Goal: Task Accomplishment & Management: Manage account settings

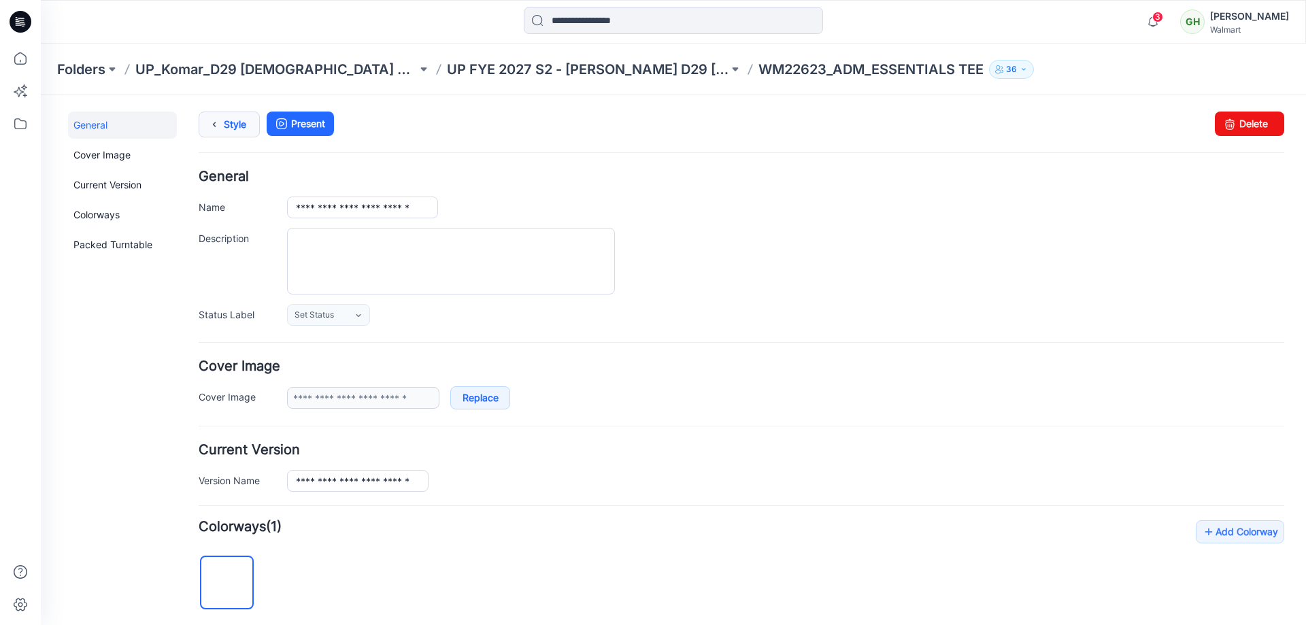
click at [210, 125] on icon at bounding box center [214, 124] width 19 height 24
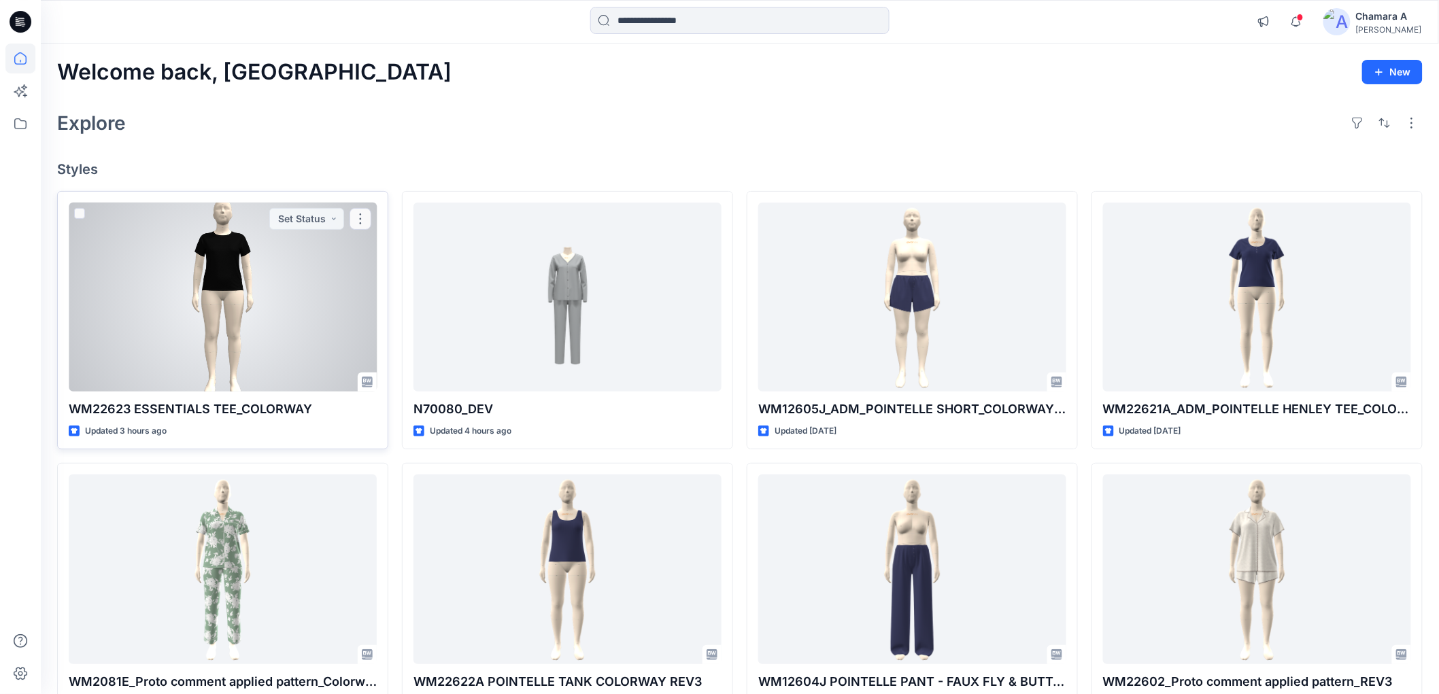
click at [207, 295] on div at bounding box center [223, 297] width 308 height 189
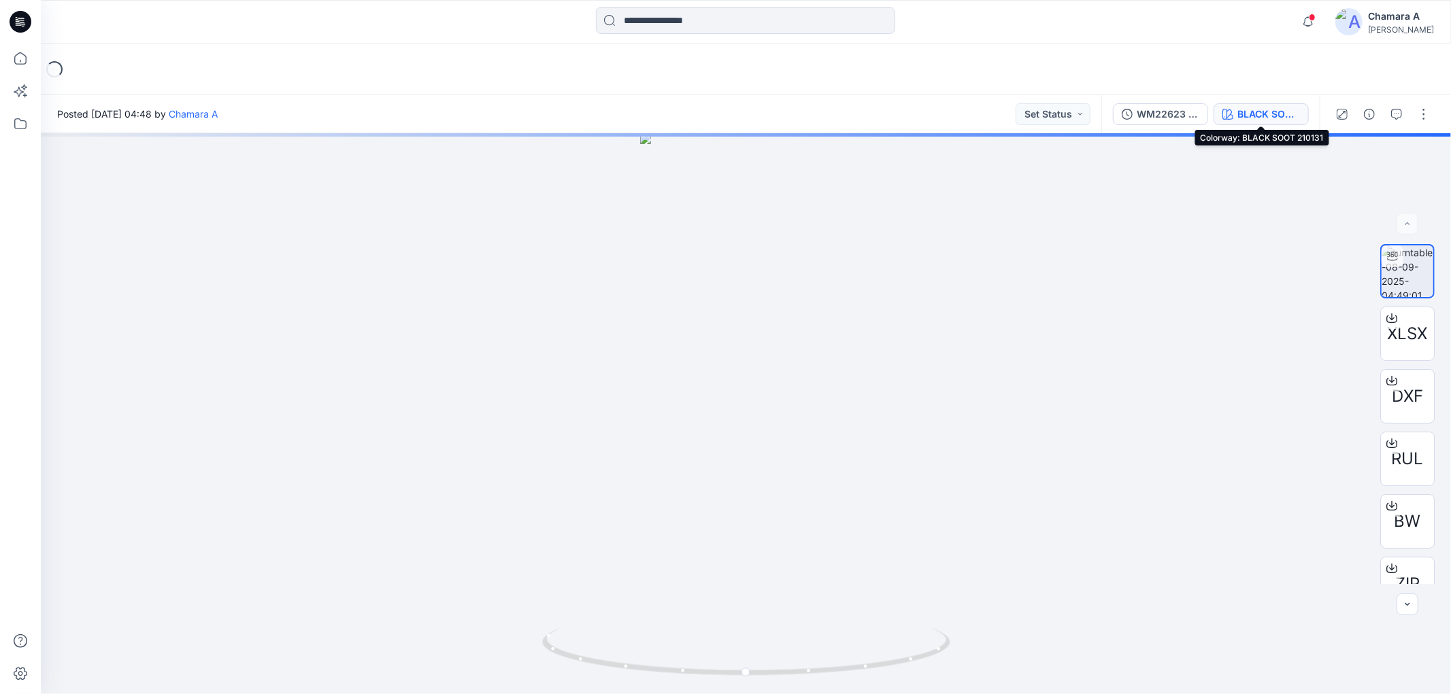
click at [1254, 109] on div "BLACK SOOT 210131" at bounding box center [1268, 114] width 63 height 15
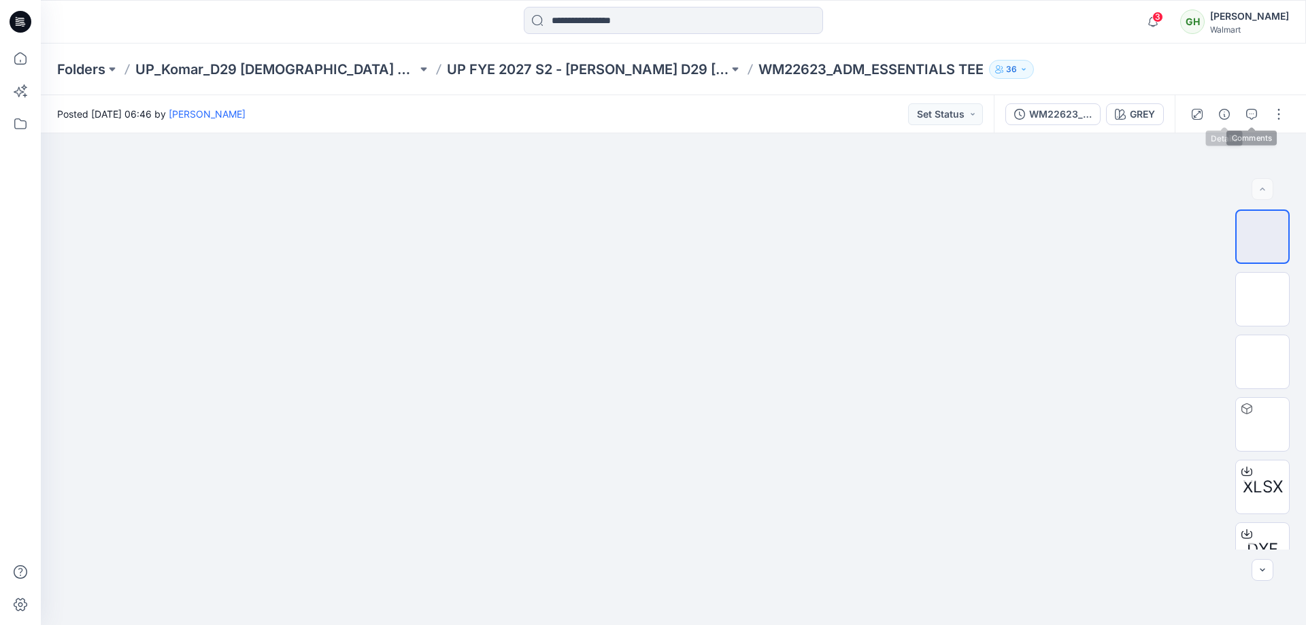
click at [1226, 112] on icon "button" at bounding box center [1224, 114] width 11 height 11
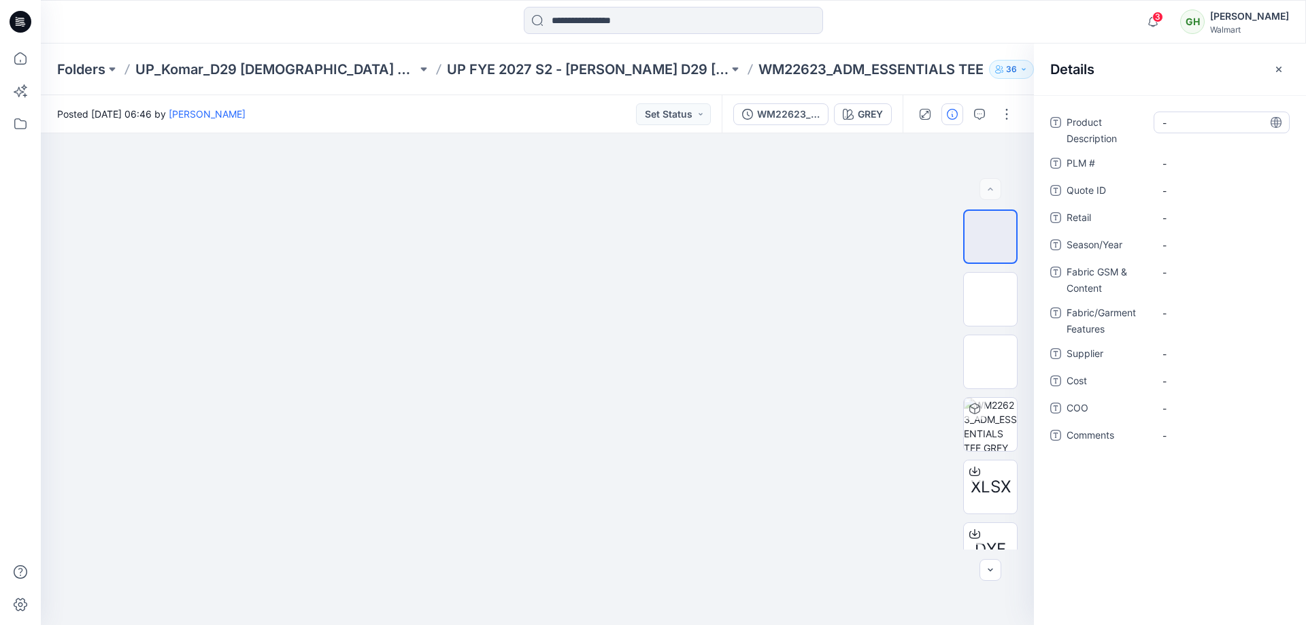
click at [1172, 127] on Description "-" at bounding box center [1221, 123] width 118 height 14
type textarea "**********"
click at [1188, 181] on div "-" at bounding box center [1222, 191] width 136 height 22
click at [1214, 240] on span "-" at bounding box center [1221, 245] width 118 height 14
type textarea "**********"
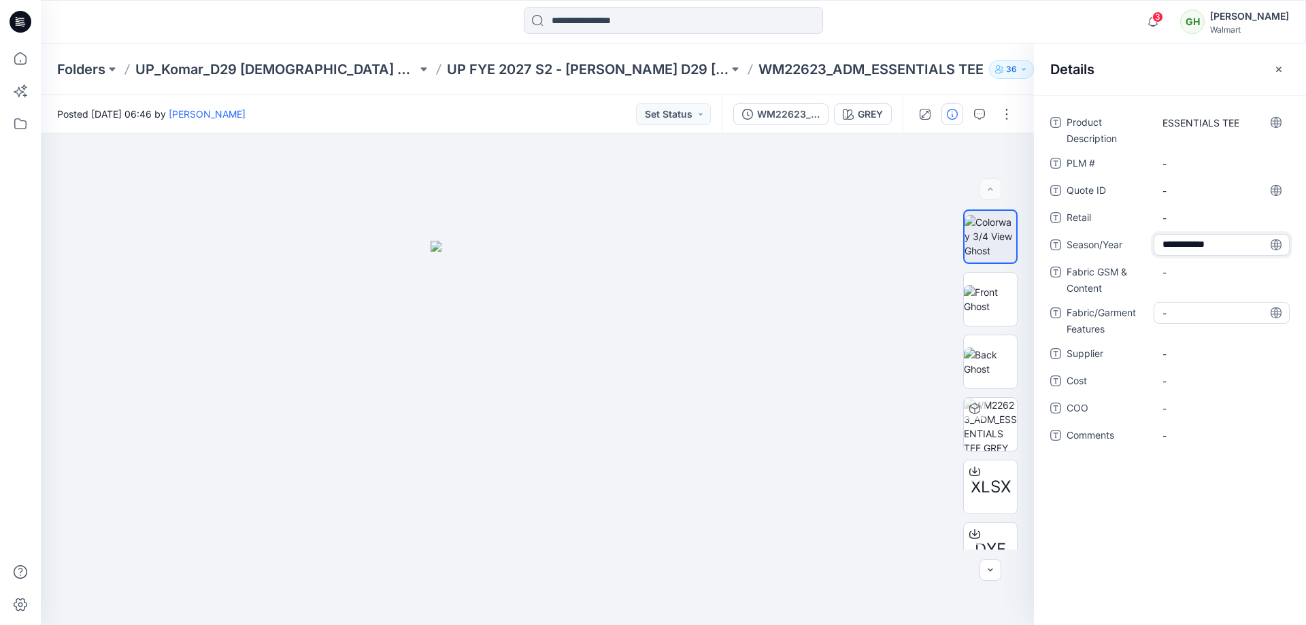
scroll to position [10, 0]
click at [1186, 316] on Features "-" at bounding box center [1221, 313] width 118 height 14
click at [1186, 276] on Content "-" at bounding box center [1221, 272] width 118 height 14
type textarea "**********"
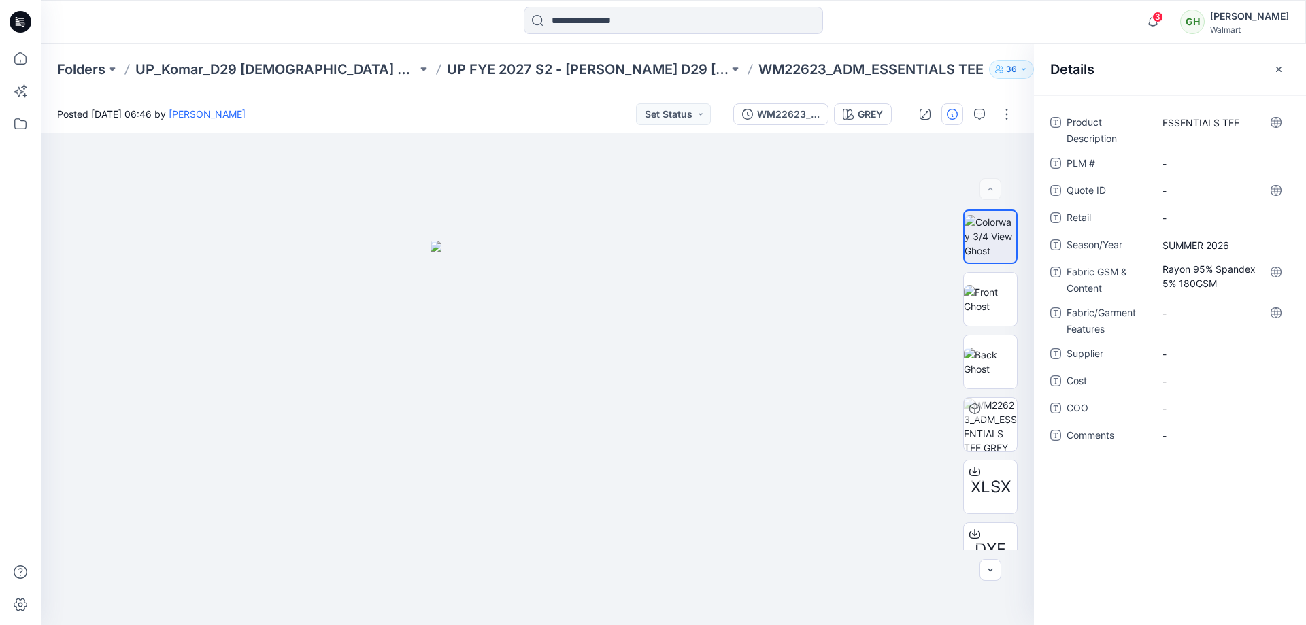
click at [1206, 336] on div "-" at bounding box center [1222, 319] width 136 height 35
drag, startPoint x: 1186, startPoint y: 357, endPoint x: 1184, endPoint y: 372, distance: 15.0
click at [1184, 372] on div "Product Description ESSENTIALS TEE PLM # - Quote ID - Retail - Season/Year SUMM…" at bounding box center [1169, 287] width 239 height 351
click at [1180, 357] on span "-" at bounding box center [1221, 354] width 118 height 14
type textarea "**********"
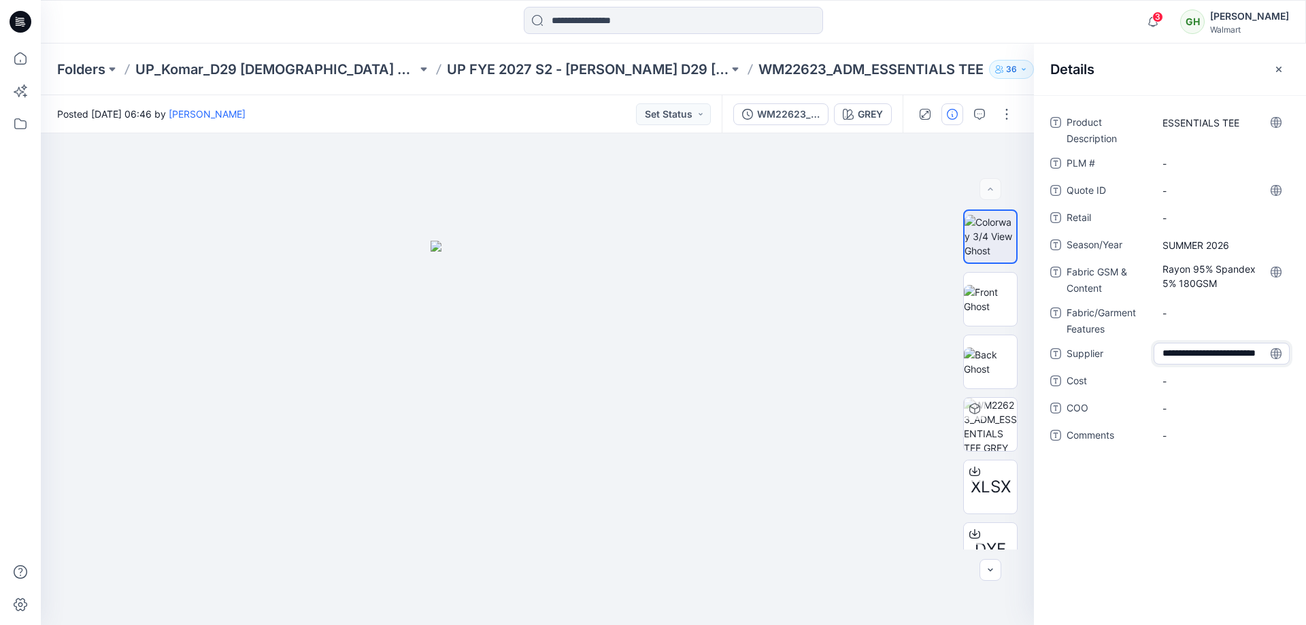
scroll to position [10, 0]
click at [1158, 488] on div "**********" at bounding box center [1170, 360] width 272 height 530
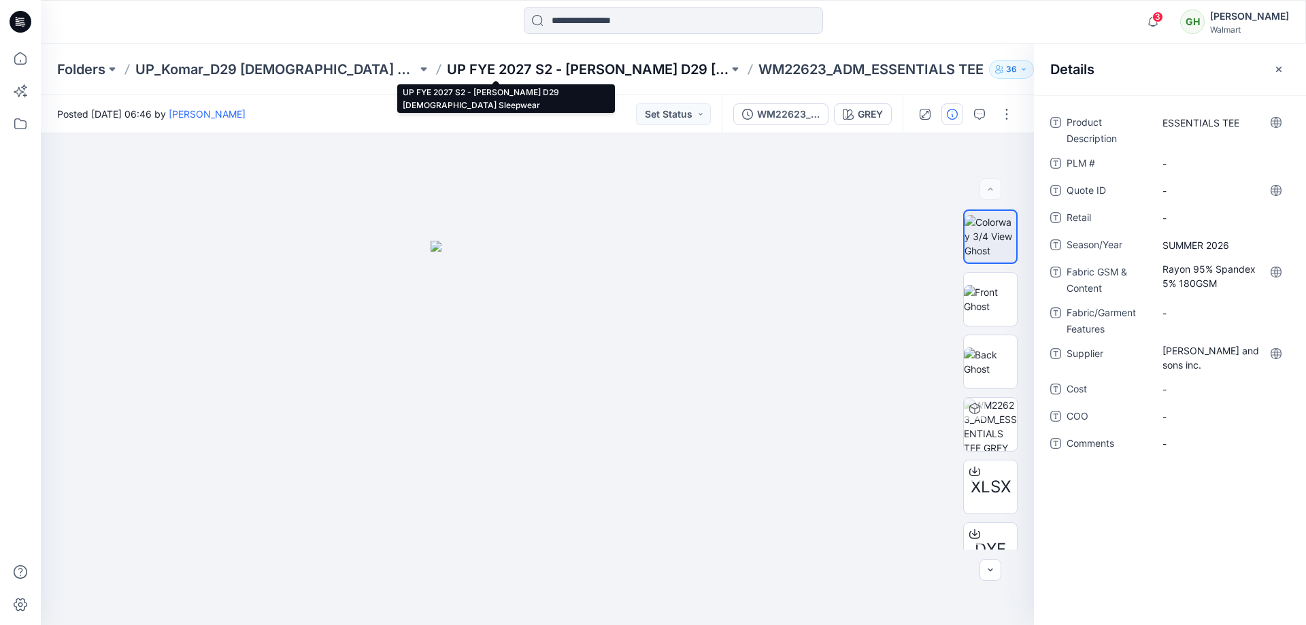
click at [512, 64] on p "UP FYE 2027 S2 - Komar D29 Ladies Sleepwear" at bounding box center [588, 69] width 282 height 19
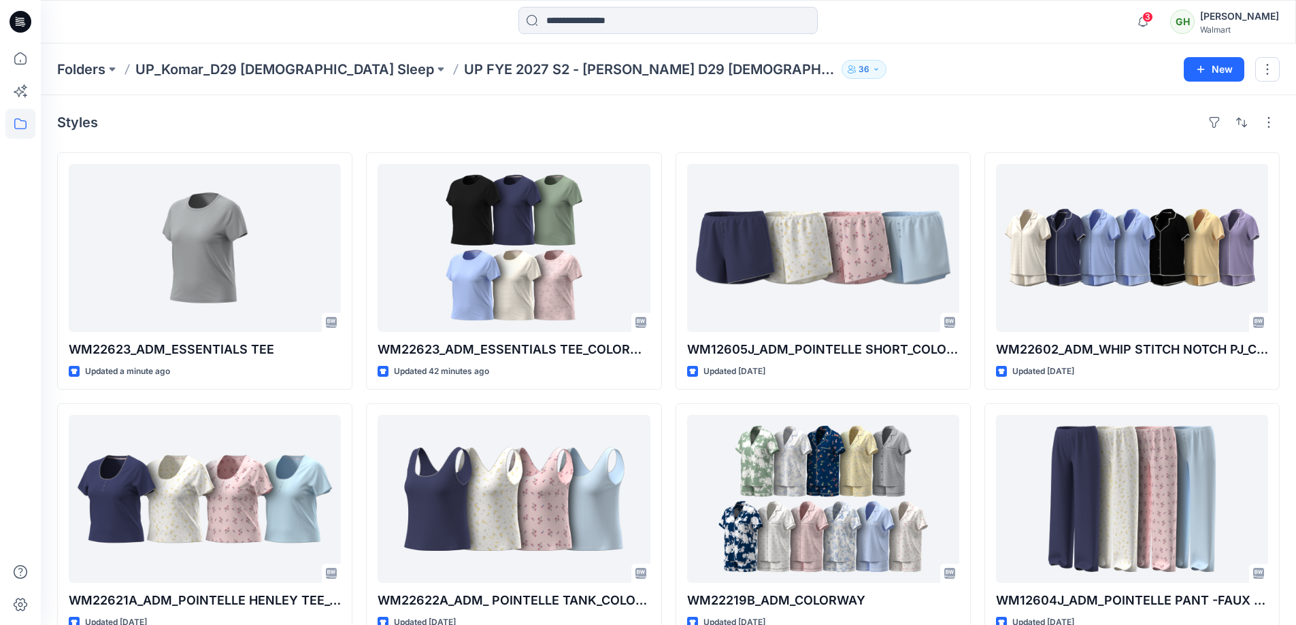
click at [1175, 20] on div "GH" at bounding box center [1182, 22] width 24 height 24
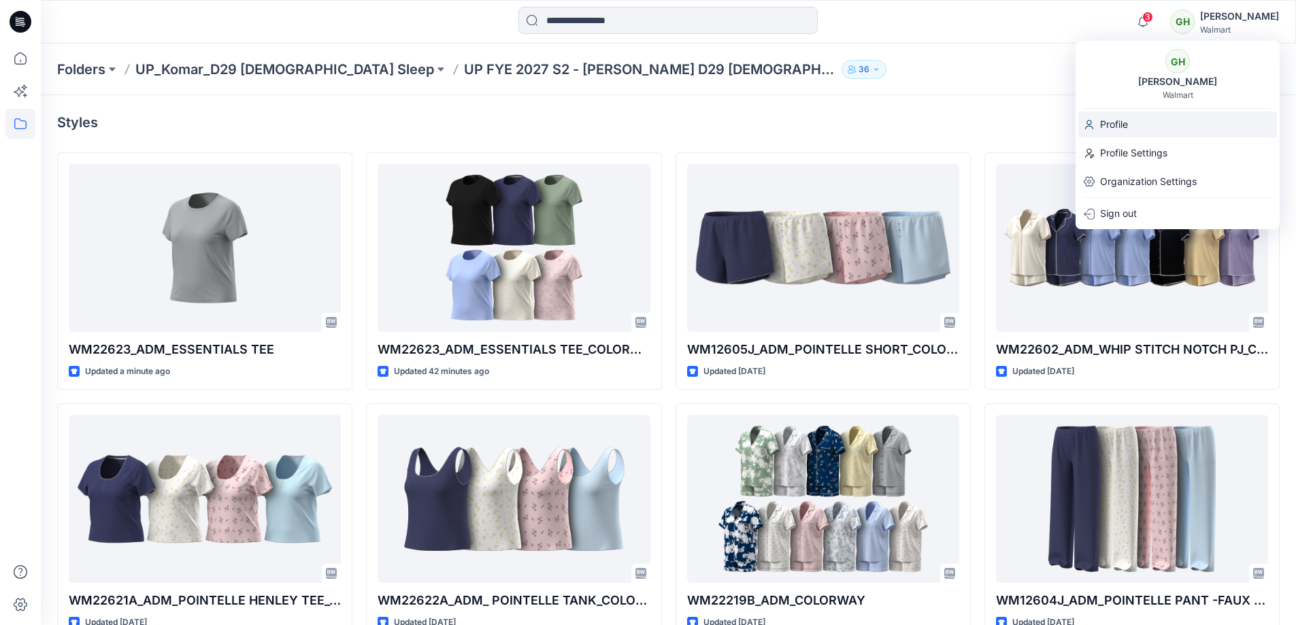
click at [1137, 127] on div "Profile" at bounding box center [1177, 125] width 199 height 26
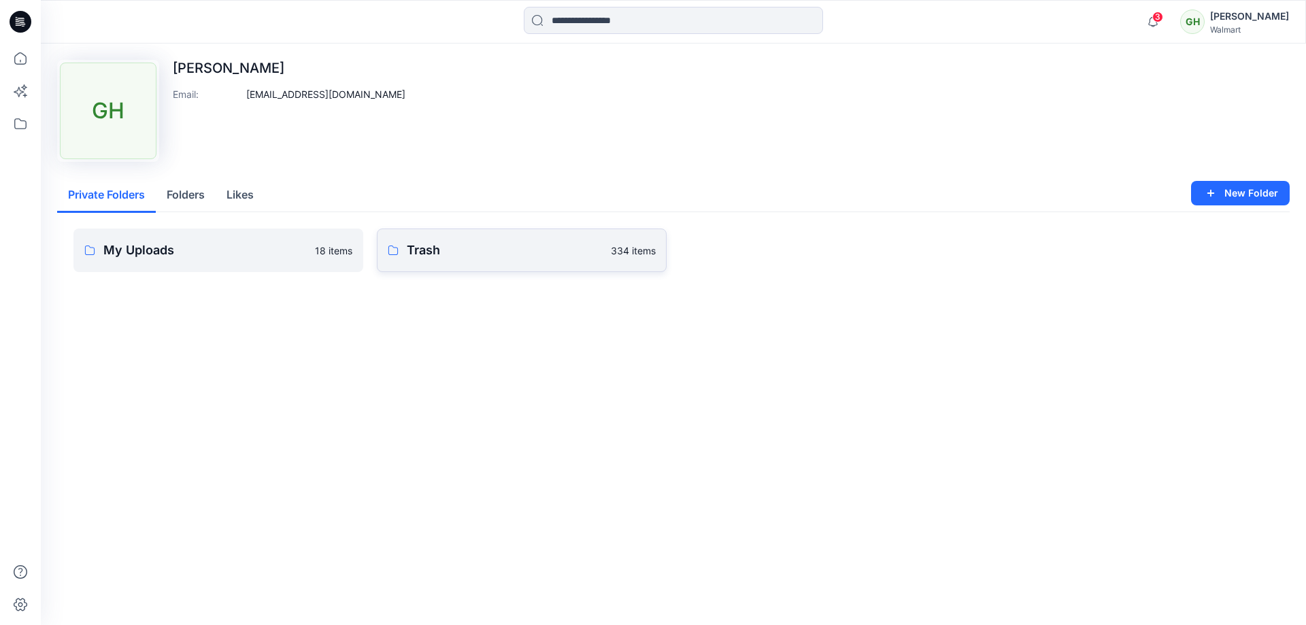
click at [428, 254] on p "Trash" at bounding box center [505, 250] width 196 height 19
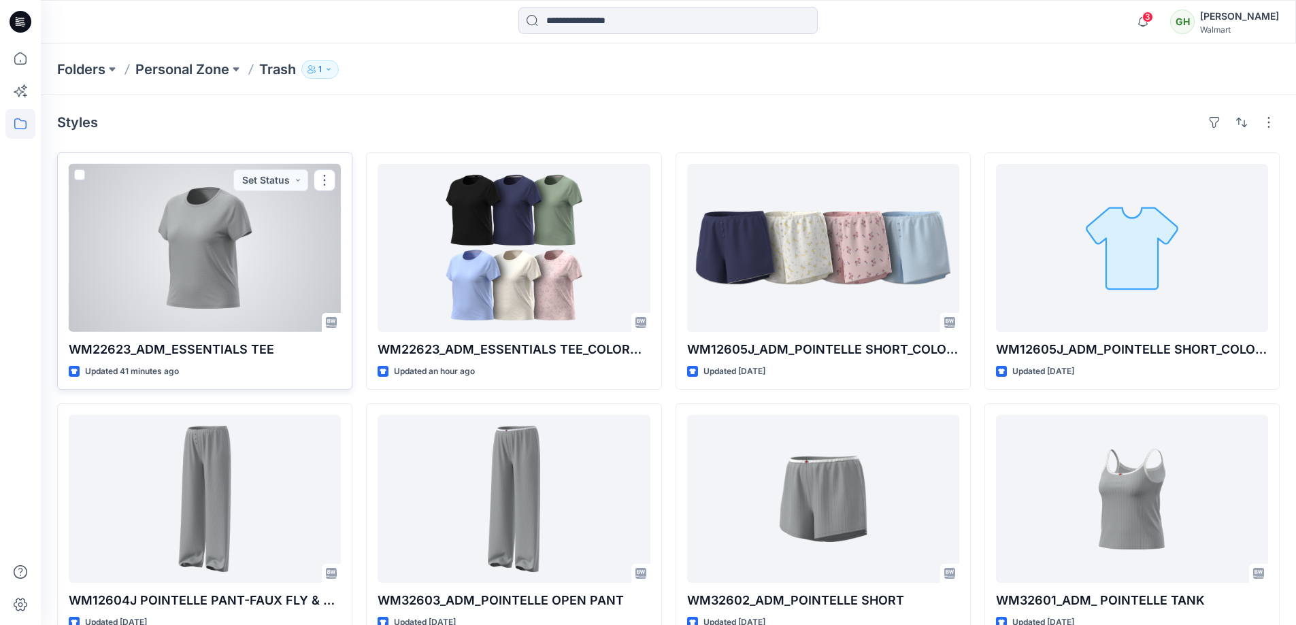
click at [200, 246] on div at bounding box center [205, 248] width 272 height 168
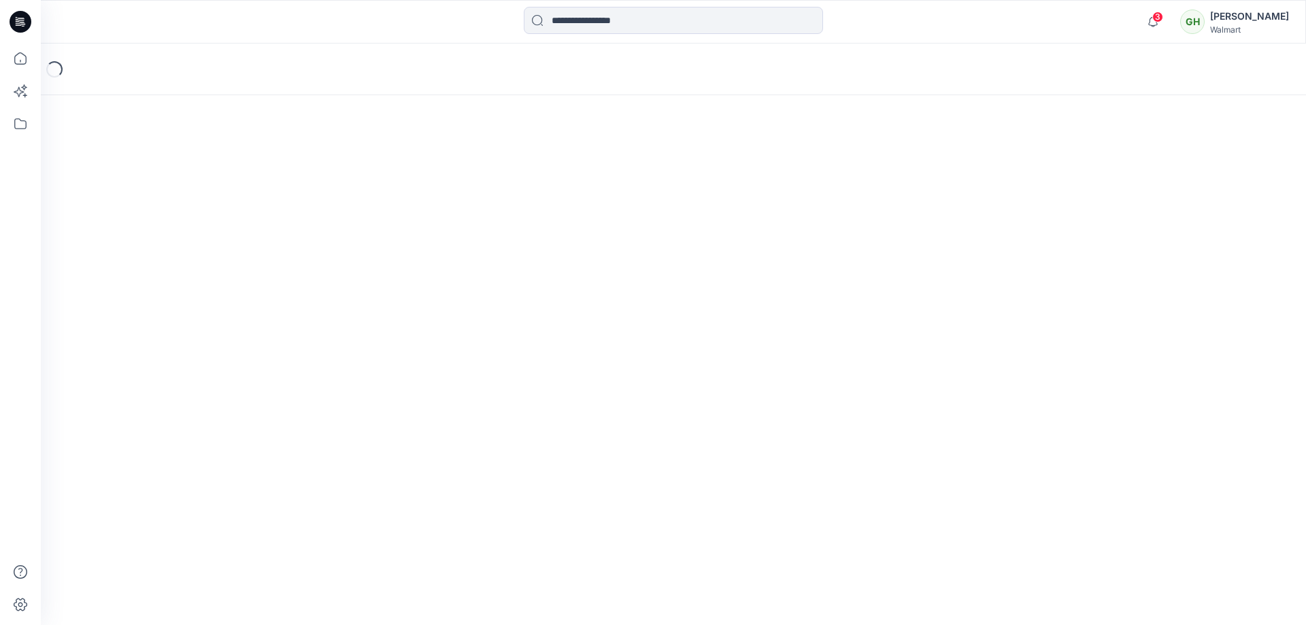
click at [1141, 6] on div "3 Notifications Your style WM22623_ADM_ESSENTIALS TEE is ready 38 minutes ago Y…" at bounding box center [673, 22] width 1265 height 44
click at [1152, 17] on span "3" at bounding box center [1157, 17] width 11 height 11
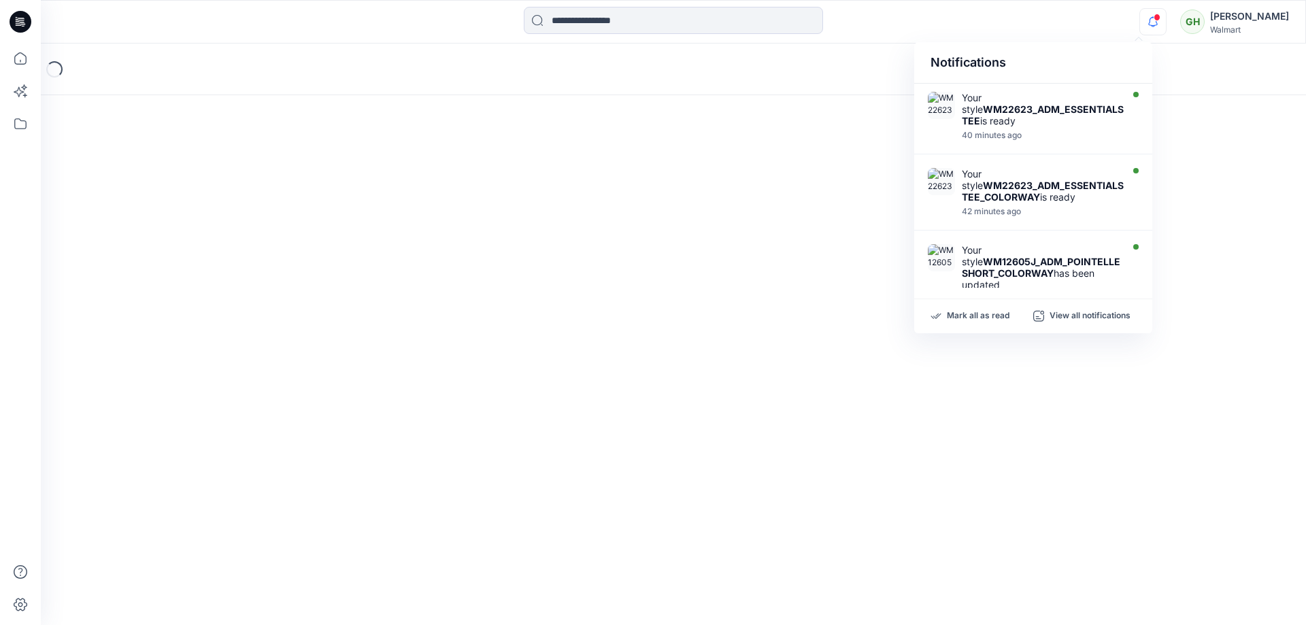
click at [747, 52] on div "Loading..." at bounding box center [673, 70] width 1265 height 52
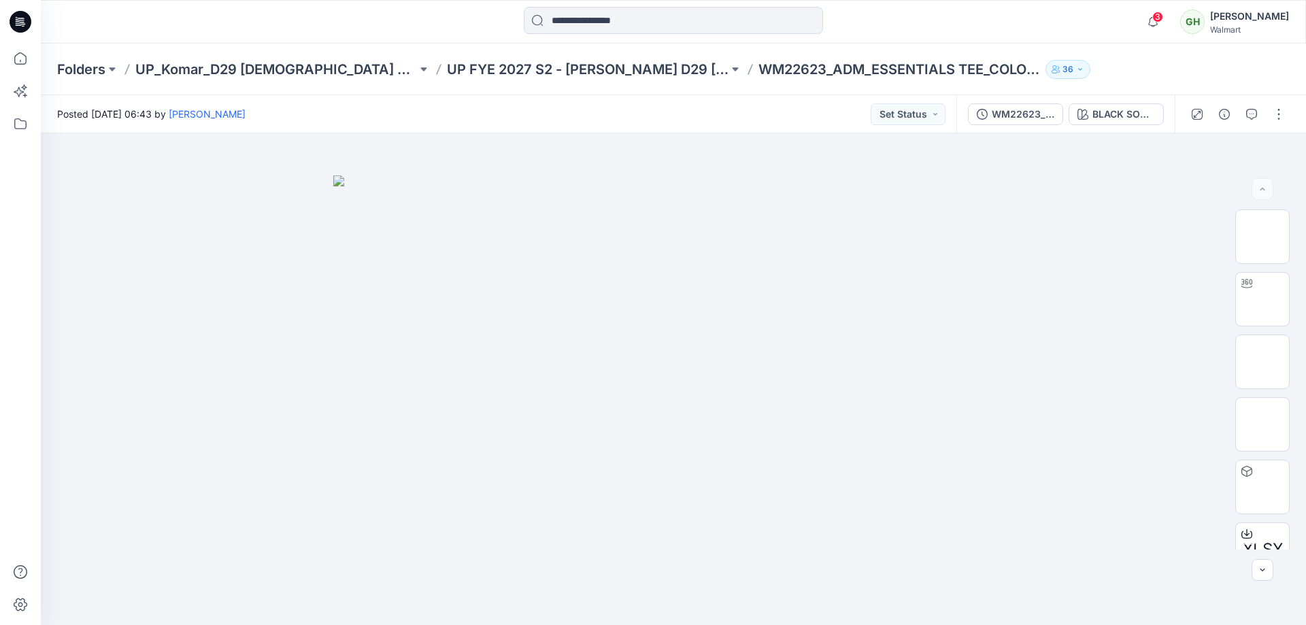
click at [336, 6] on div "3 Notifications Your style WM22623_ADM_ESSENTIALS TEE_COLORWAY is ready 2 minut…" at bounding box center [673, 22] width 1265 height 44
click at [1226, 124] on button "button" at bounding box center [1224, 114] width 22 height 22
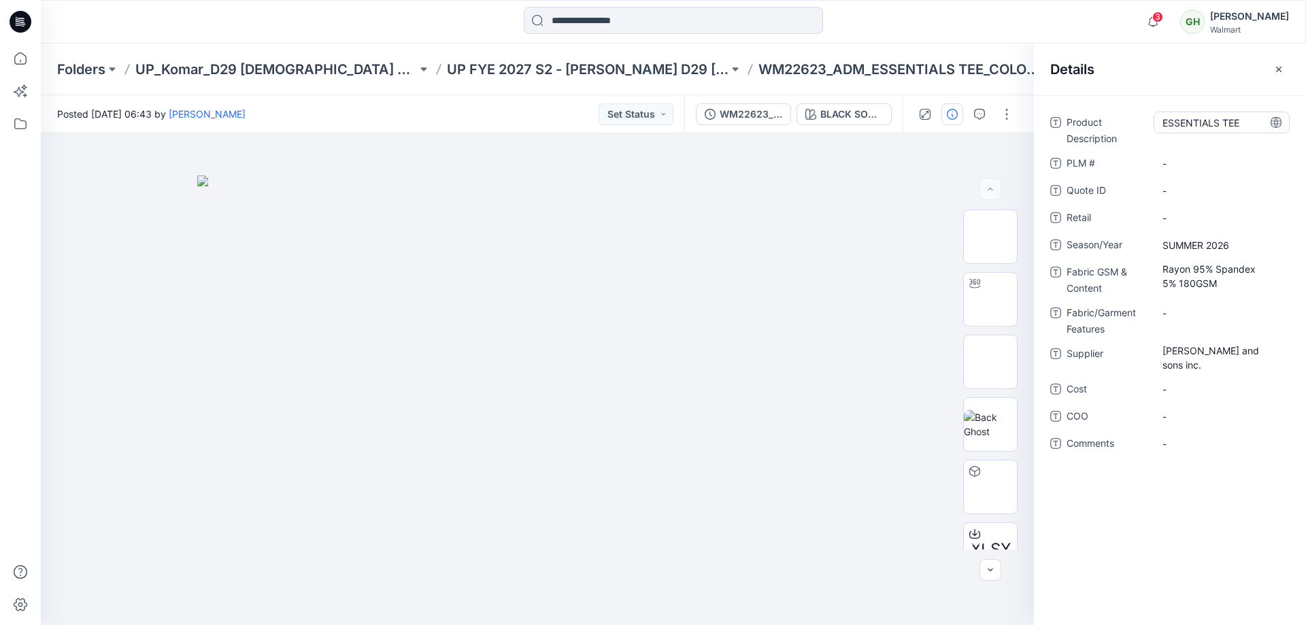
click at [1179, 124] on Description "ESSENTIALS TEE" at bounding box center [1221, 123] width 118 height 14
click at [1221, 245] on span "SUMMER 2026" at bounding box center [1221, 245] width 118 height 14
click at [1208, 276] on Content "Rayon 95% Spandex 5% 180GSM" at bounding box center [1221, 276] width 118 height 29
click at [1222, 350] on span "Charles Komar and sons inc." at bounding box center [1221, 357] width 118 height 29
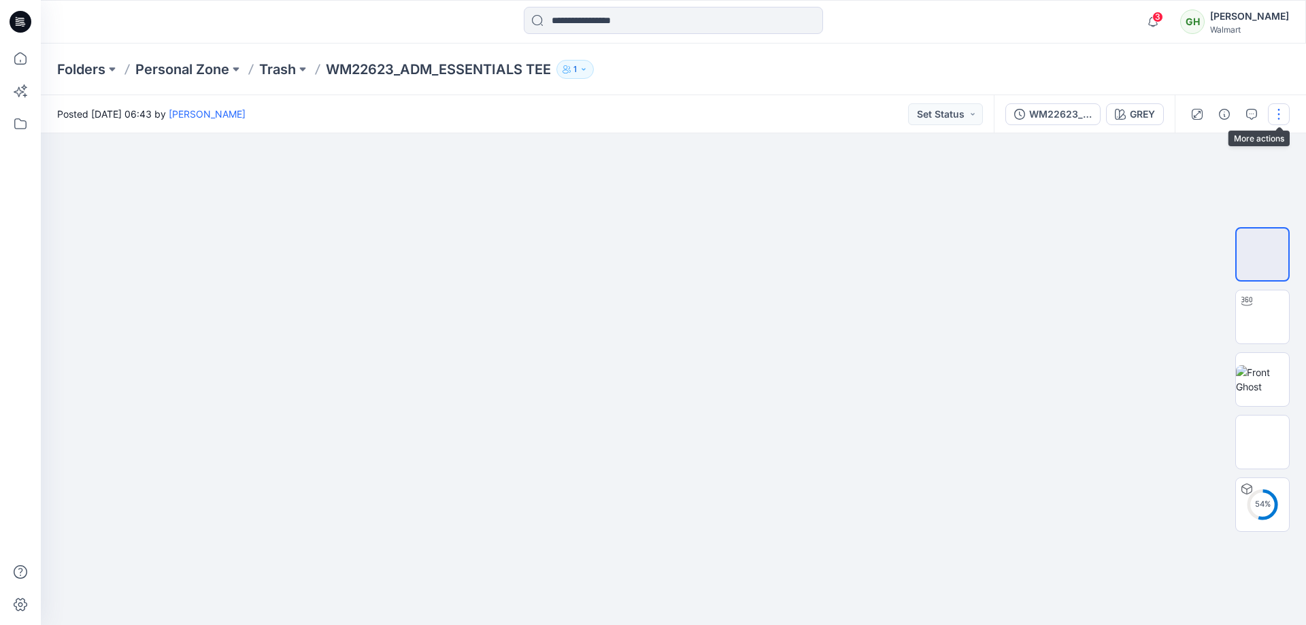
click at [1271, 116] on button "button" at bounding box center [1279, 114] width 22 height 22
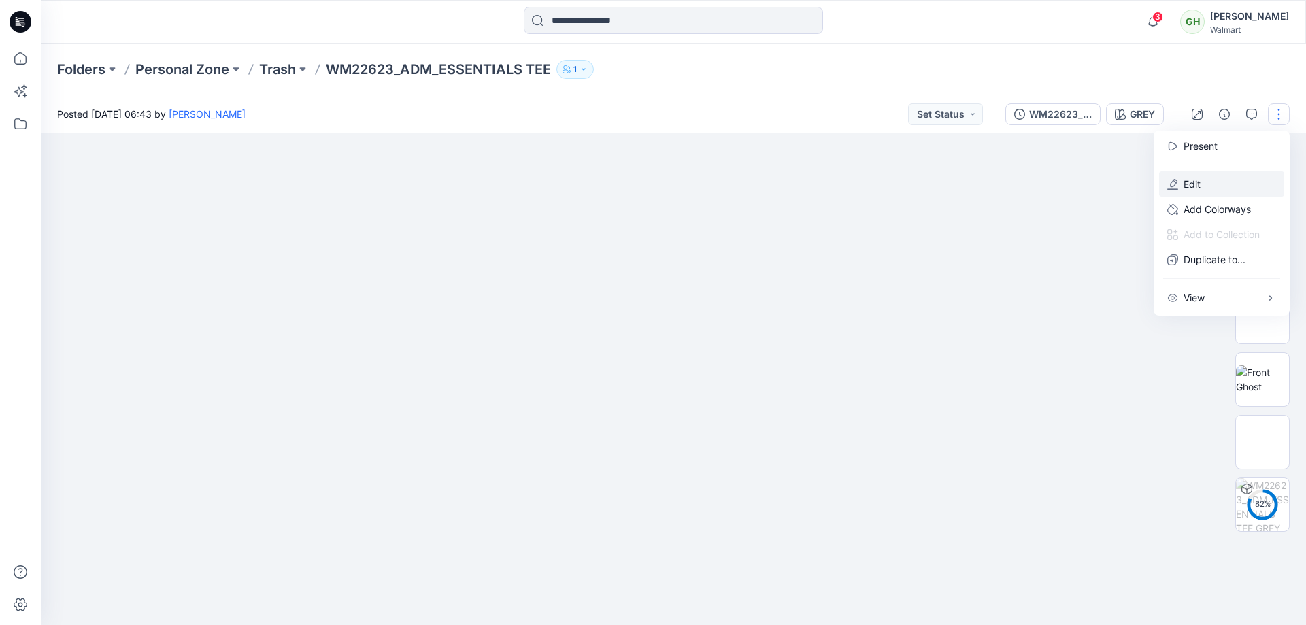
click at [1194, 184] on p "Edit" at bounding box center [1192, 184] width 17 height 14
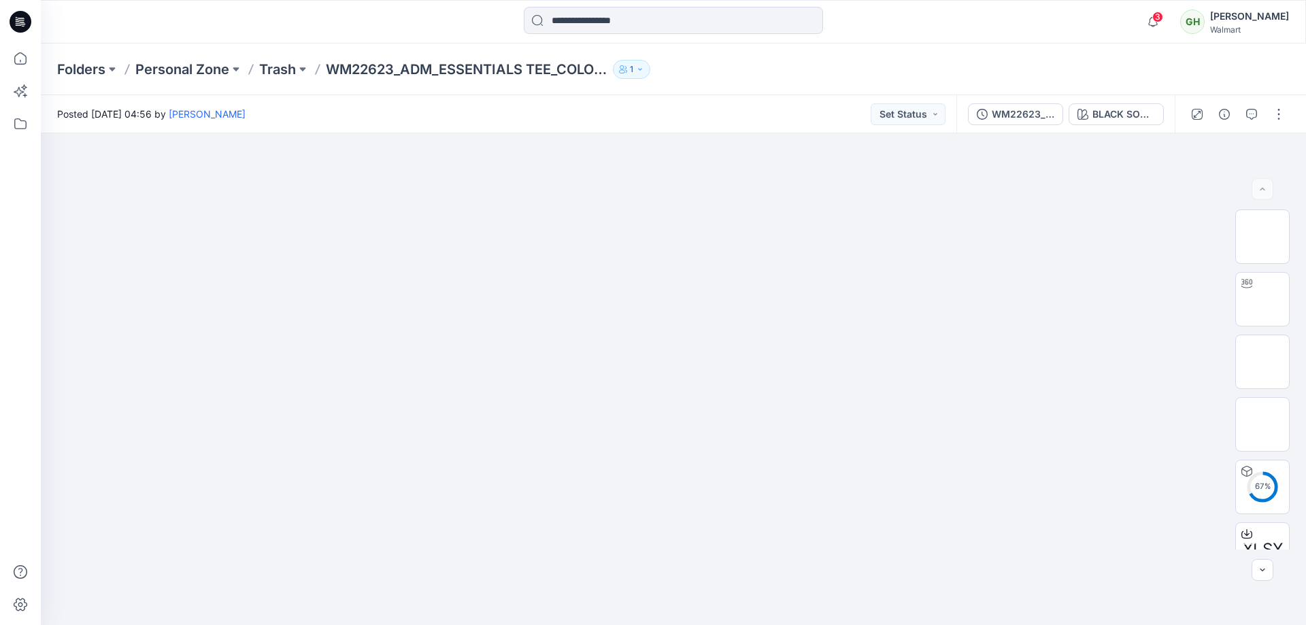
click at [1290, 110] on div at bounding box center [1238, 114] width 126 height 38
click at [1286, 110] on button "button" at bounding box center [1279, 114] width 22 height 22
click at [1245, 192] on button "Edit" at bounding box center [1221, 183] width 125 height 25
click at [1282, 102] on div at bounding box center [1238, 114] width 126 height 38
click at [1287, 107] on button "button" at bounding box center [1279, 114] width 22 height 22
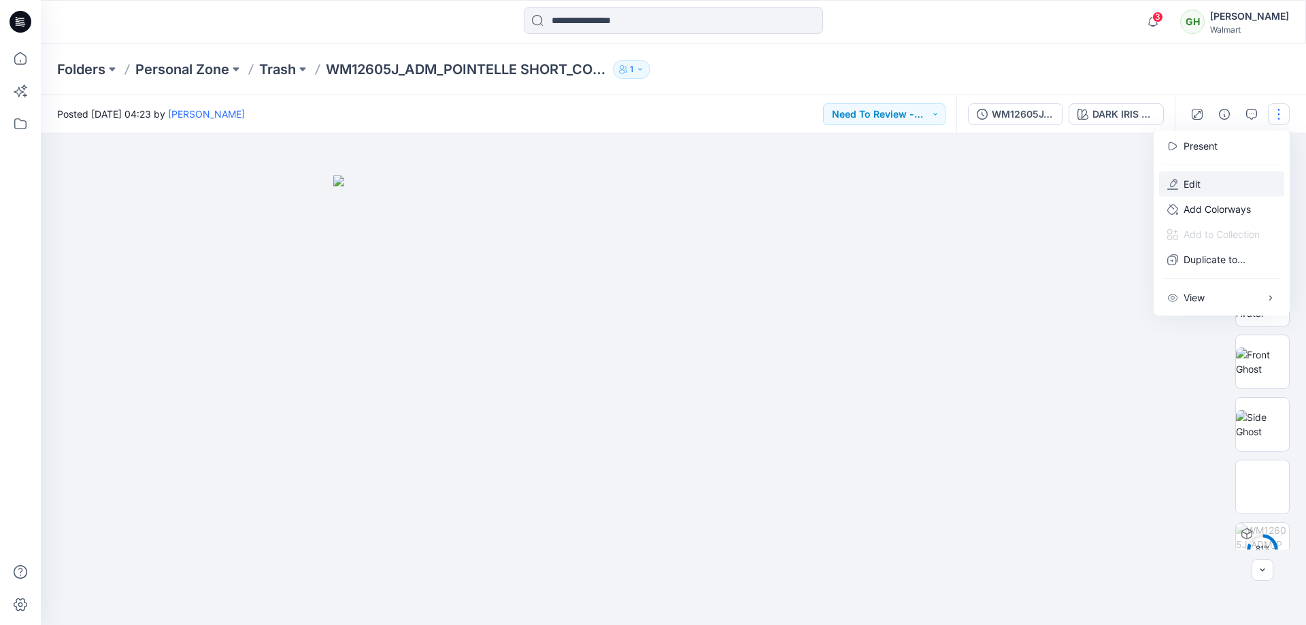
click at [1177, 175] on button "Edit" at bounding box center [1221, 183] width 125 height 25
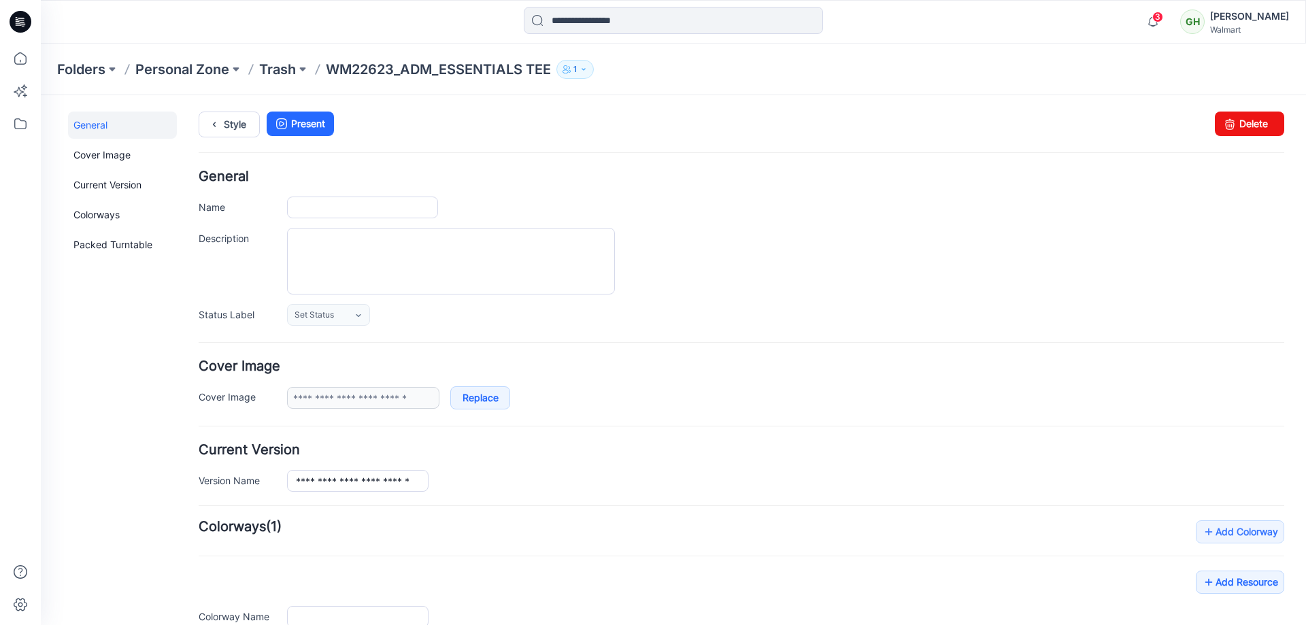
type input "**********"
type input "****"
type input "**********"
drag, startPoint x: 1254, startPoint y: 118, endPoint x: 741, endPoint y: 150, distance: 513.2
click at [1254, 118] on link "Delete" at bounding box center [1249, 124] width 69 height 24
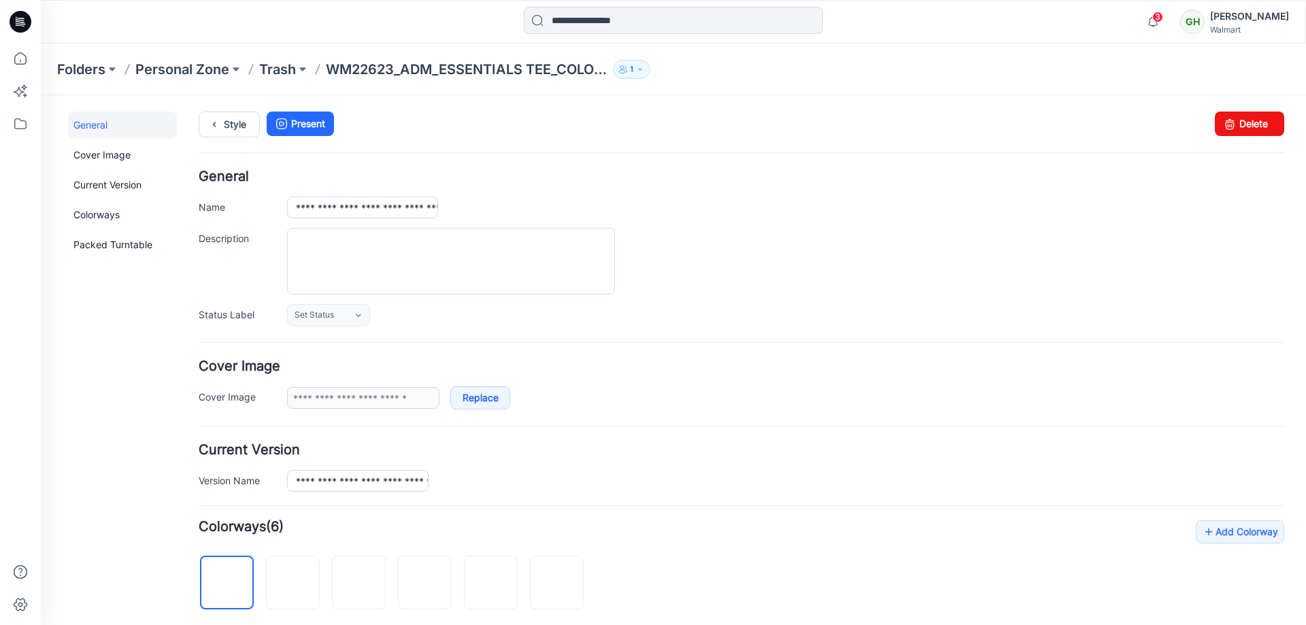
click at [1248, 140] on div "Style Present Changes Saved Delete" at bounding box center [742, 141] width 1086 height 58
drag, startPoint x: 1238, startPoint y: 125, endPoint x: 763, endPoint y: 146, distance: 475.2
click at [1238, 125] on link "Delete" at bounding box center [1249, 124] width 69 height 24
type input "**********"
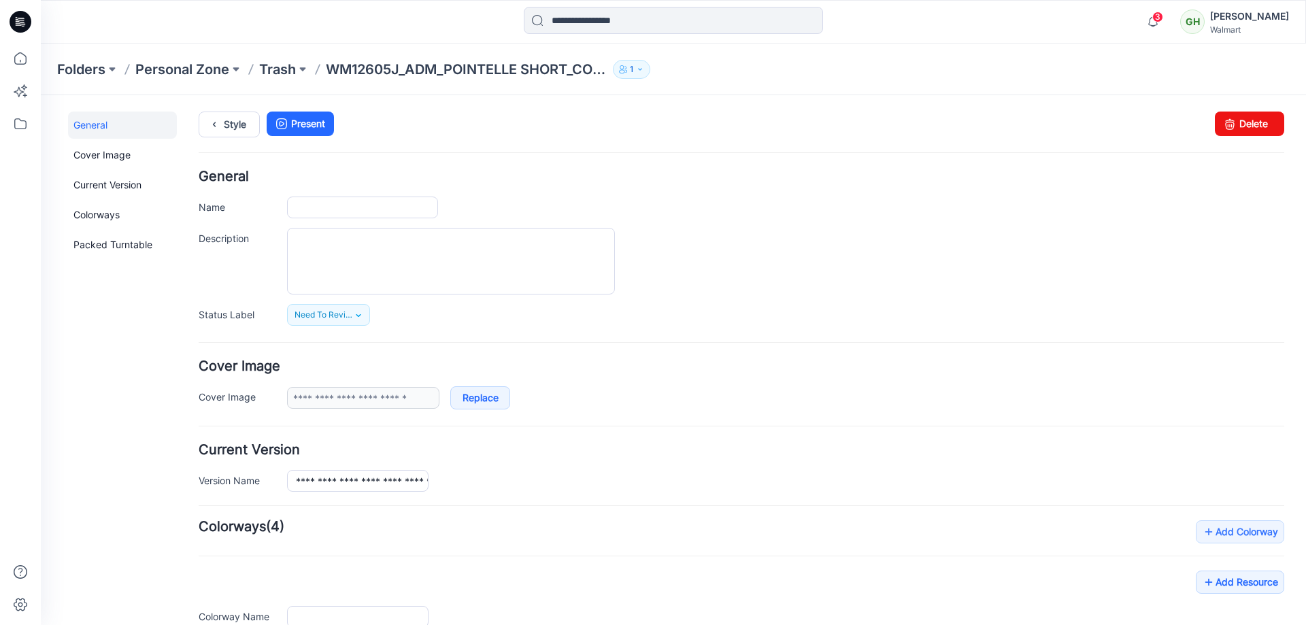
type input "**********"
click at [1220, 126] on icon at bounding box center [1229, 124] width 19 height 24
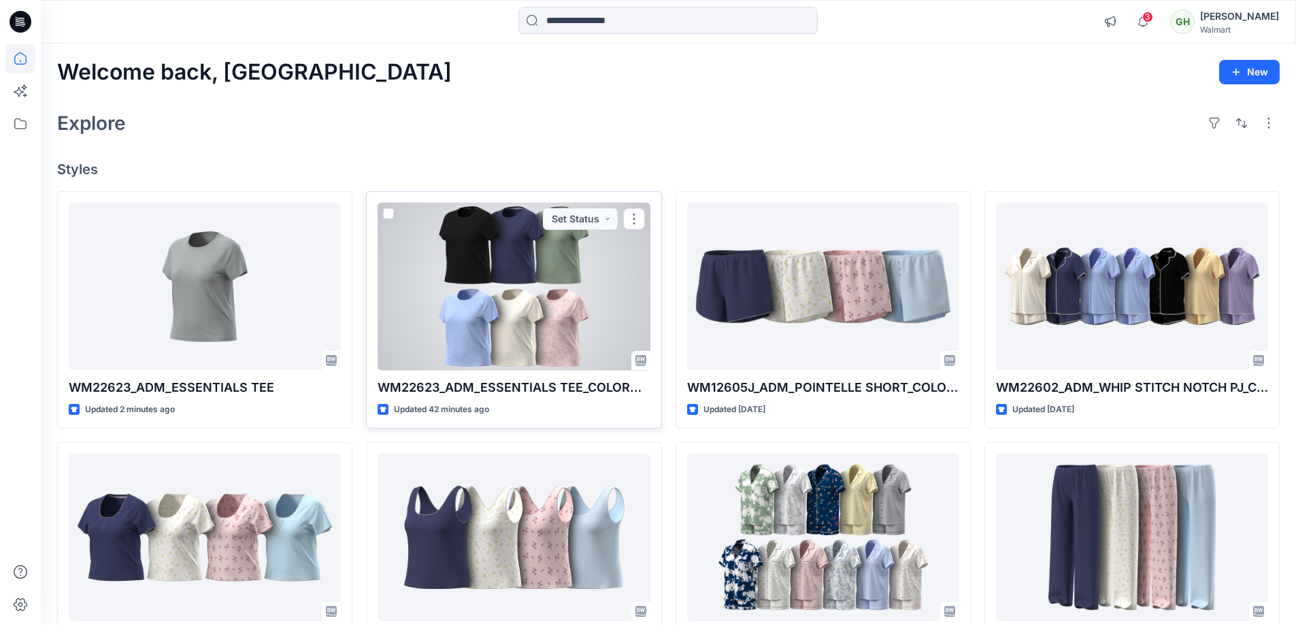
click at [558, 273] on div at bounding box center [513, 287] width 272 height 168
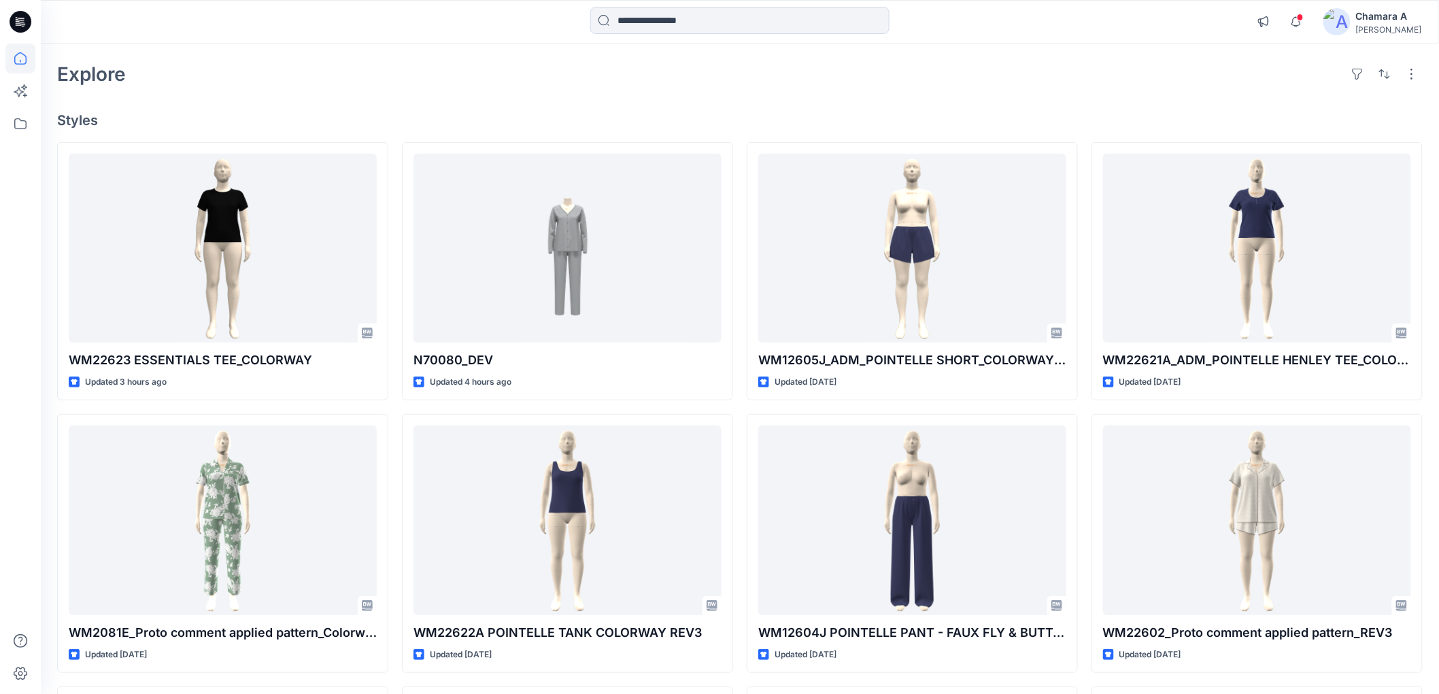
scroll to position [75, 0]
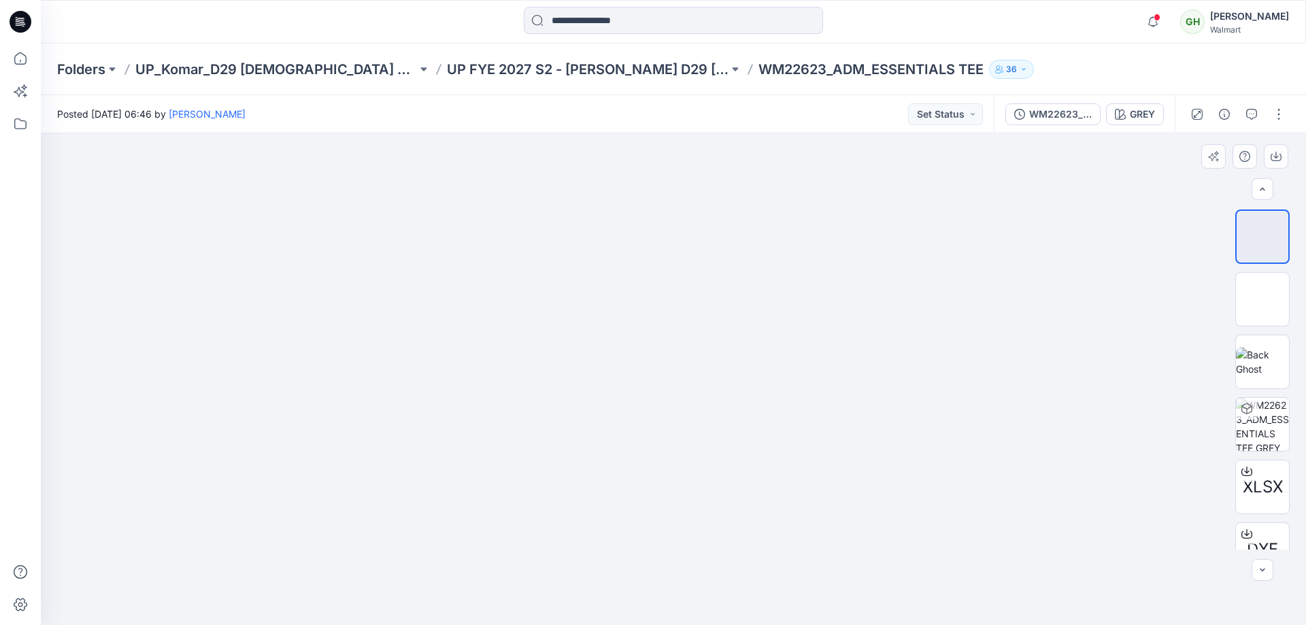
scroll to position [215, 0]
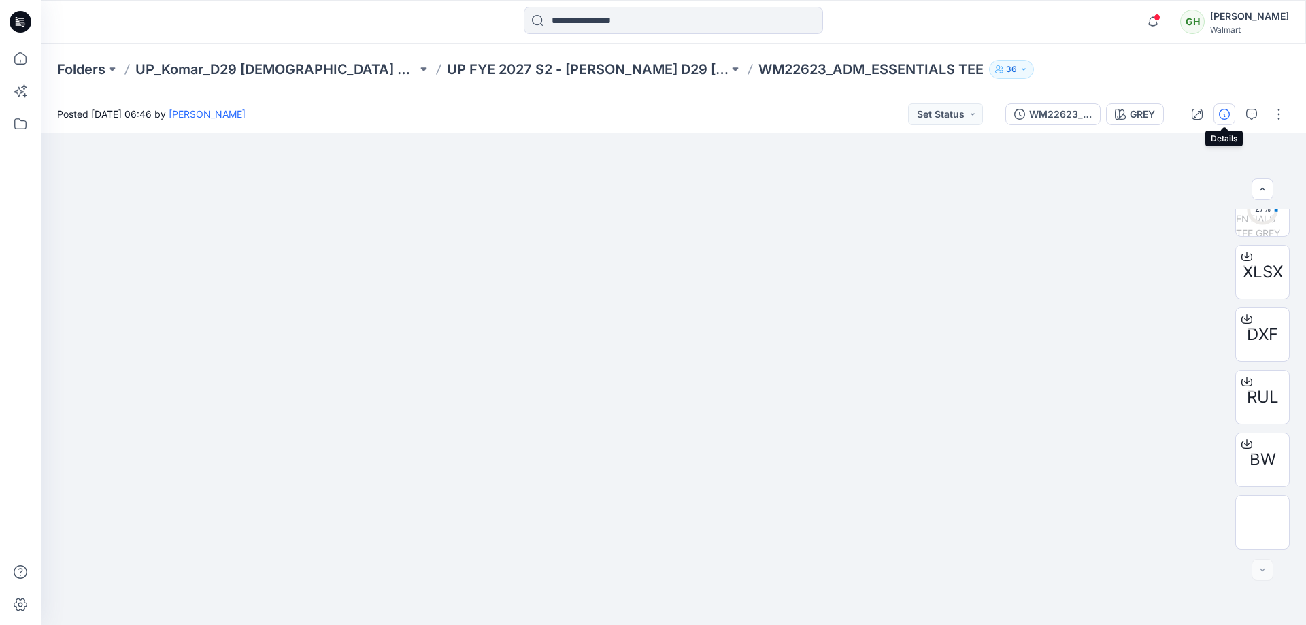
click at [1217, 112] on button "button" at bounding box center [1224, 114] width 22 height 22
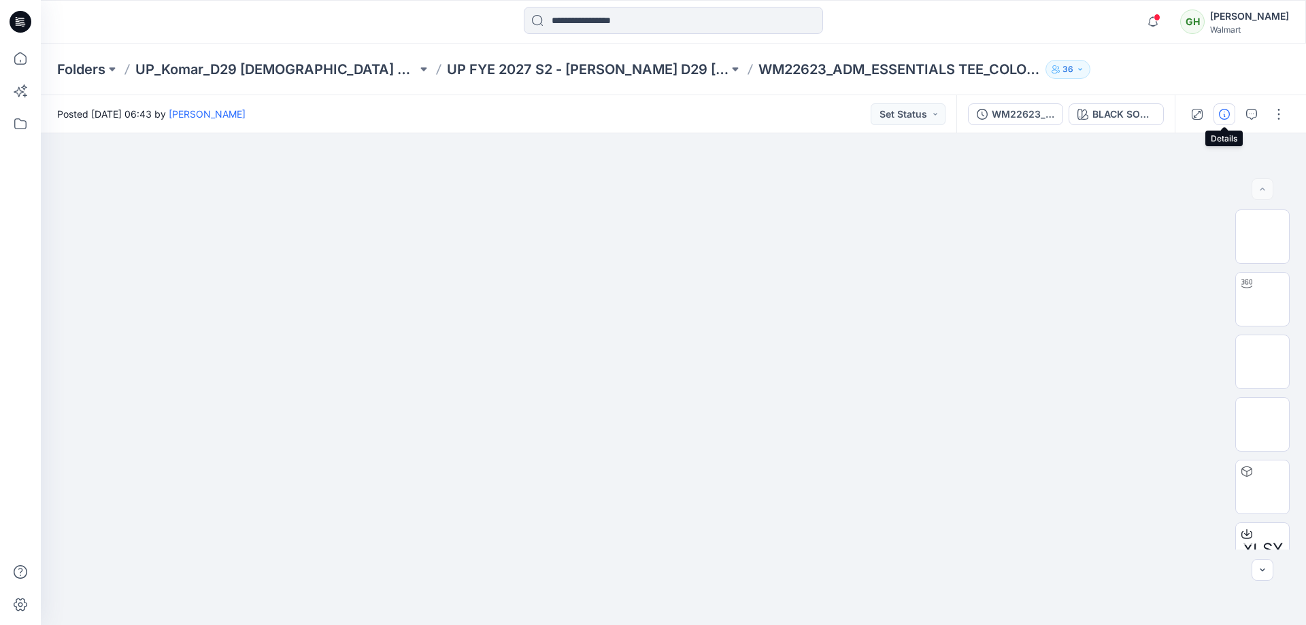
click at [1232, 115] on button "button" at bounding box center [1224, 114] width 22 height 22
